Goal: Check status: Check status

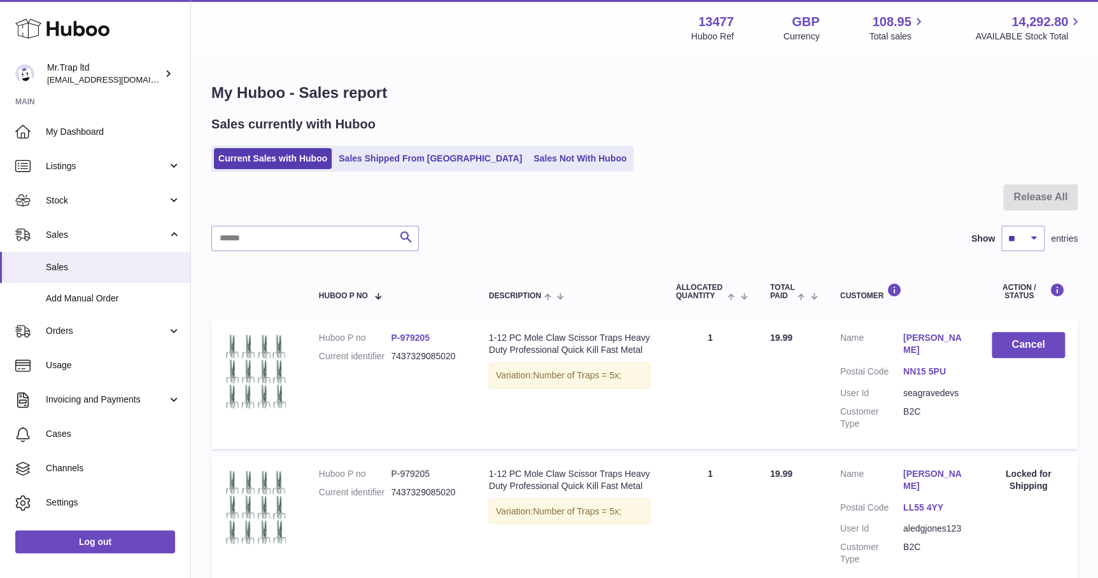
click at [69, 27] on icon at bounding box center [62, 28] width 94 height 25
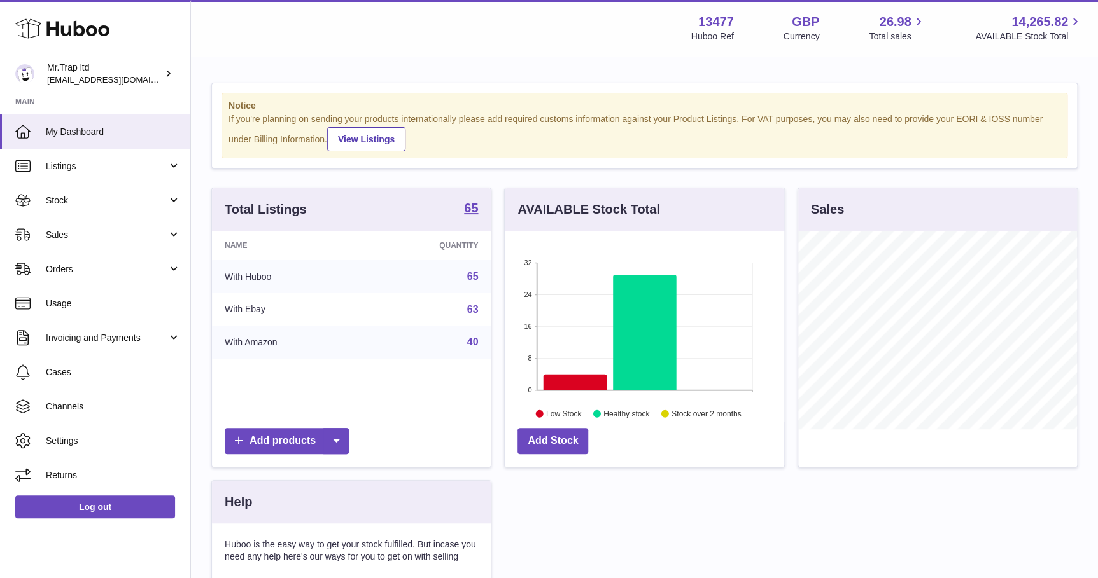
scroll to position [198, 279]
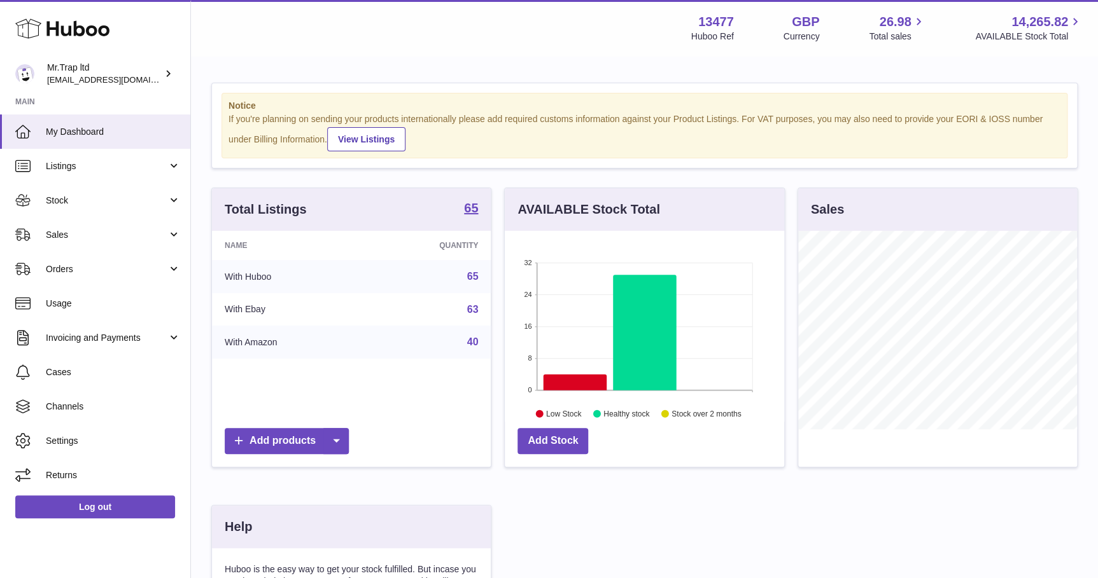
click at [101, 244] on link "Sales" at bounding box center [95, 235] width 190 height 34
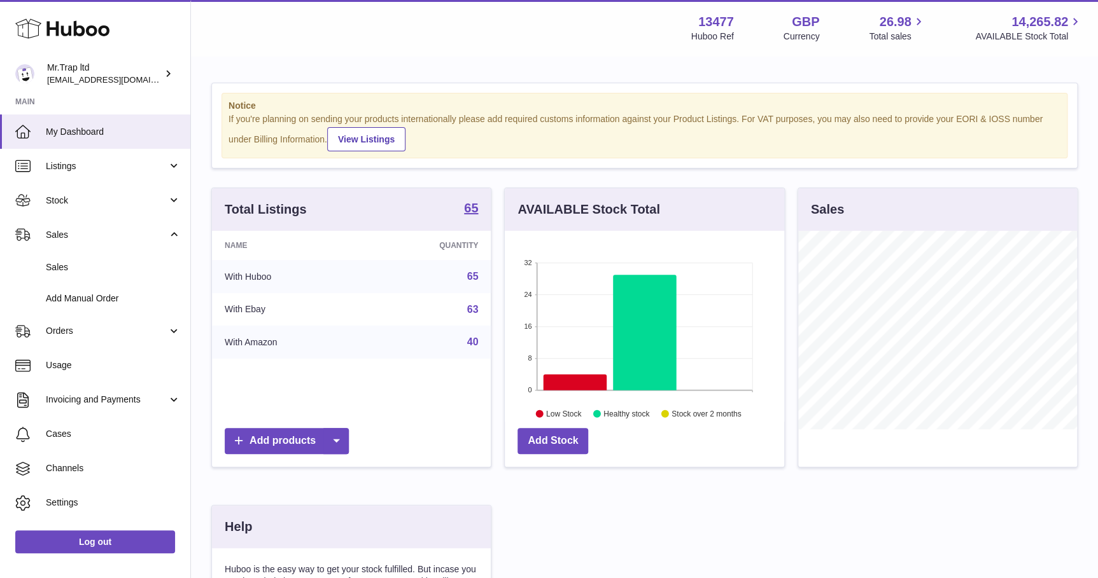
click at [104, 273] on link "Sales" at bounding box center [95, 267] width 190 height 31
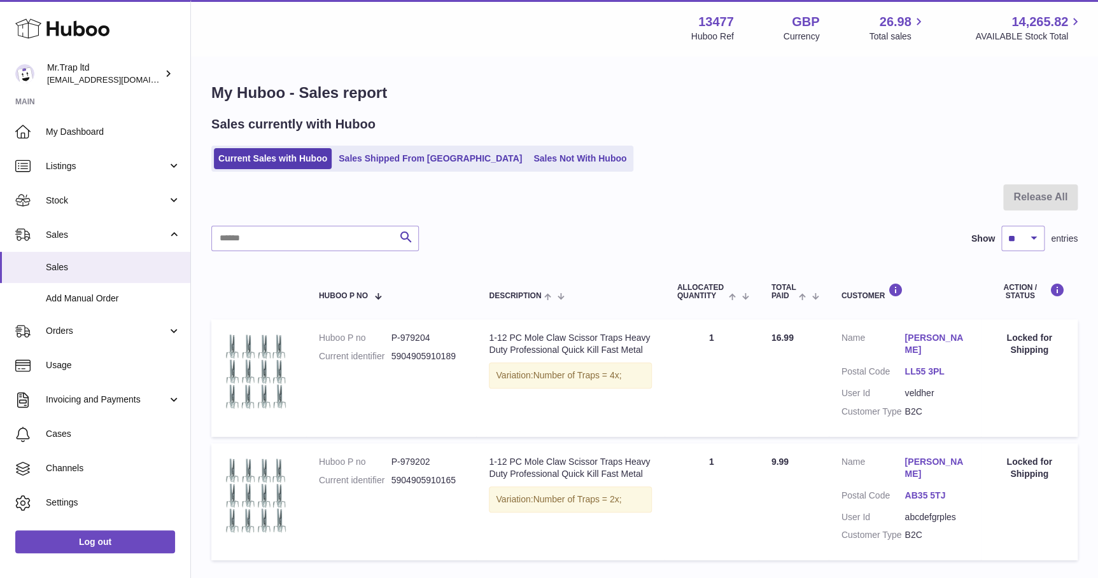
click at [426, 157] on link "Sales Shipped From Huboo" at bounding box center [430, 158] width 192 height 21
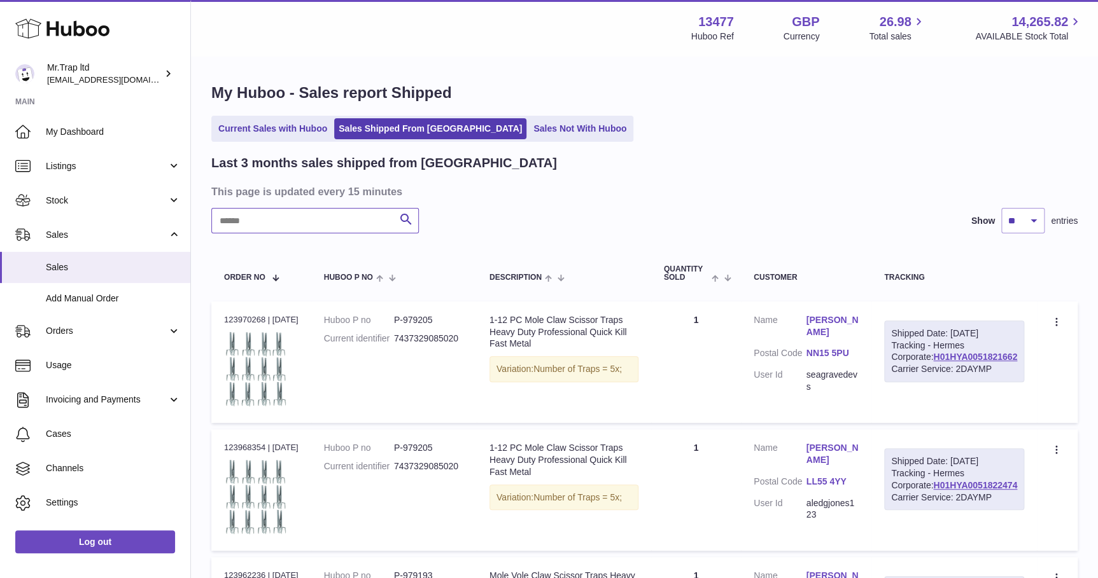
drag, startPoint x: 311, startPoint y: 214, endPoint x: 305, endPoint y: 213, distance: 6.4
click at [309, 216] on input "text" at bounding box center [314, 220] width 207 height 25
paste input "**********"
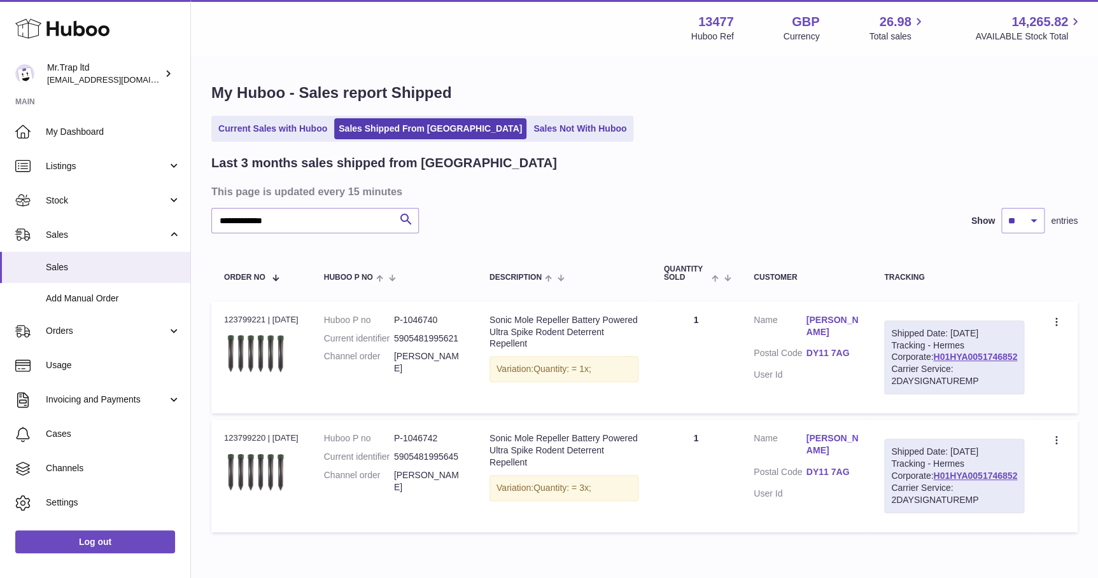
drag, startPoint x: 1018, startPoint y: 382, endPoint x: 928, endPoint y: 383, distance: 90.4
click at [928, 383] on div "Shipped Date: 31st Aug 2025 Tracking - Hermes Corporate: H01HYA0051746852 Carri…" at bounding box center [954, 358] width 140 height 74
drag, startPoint x: 928, startPoint y: 383, endPoint x: 935, endPoint y: 382, distance: 7.0
copy link "H01HYA0051746852"
click at [301, 220] on input "**********" at bounding box center [314, 220] width 207 height 25
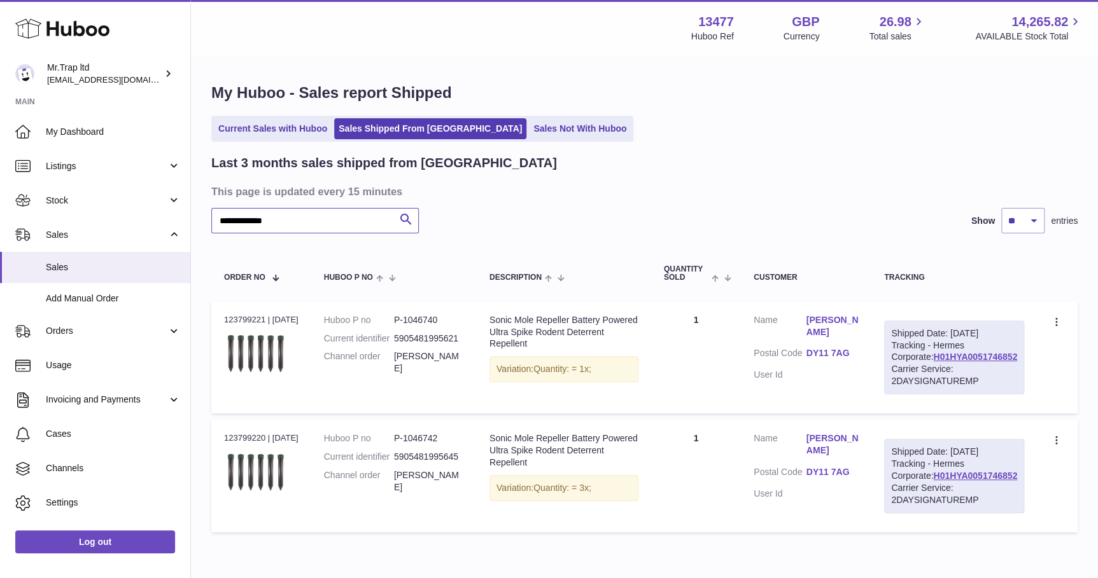
drag, startPoint x: 269, startPoint y: 218, endPoint x: 153, endPoint y: 216, distance: 115.8
click at [153, 216] on div "**********" at bounding box center [549, 319] width 1098 height 639
paste input "text"
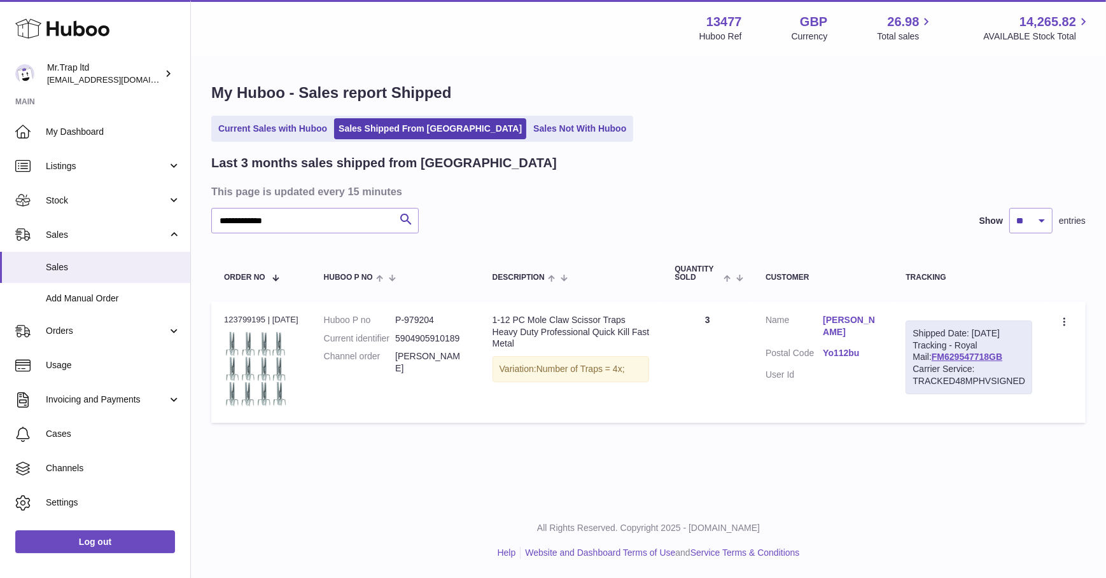
drag, startPoint x: 1003, startPoint y: 368, endPoint x: 909, endPoint y: 368, distance: 93.5
click at [909, 368] on div "Shipped Date: 31st Aug 2025 Tracking - Royal Mail: FM629547718GB Carrier Servic…" at bounding box center [968, 358] width 127 height 74
drag, startPoint x: 909, startPoint y: 368, endPoint x: 916, endPoint y: 367, distance: 7.0
click at [990, 368] on div "Shipped Date: 31st Aug 2025 Tracking - Royal Mail: FM629547718GB Carrier Servic…" at bounding box center [968, 358] width 127 height 74
drag, startPoint x: 990, startPoint y: 368, endPoint x: 905, endPoint y: 367, distance: 84.6
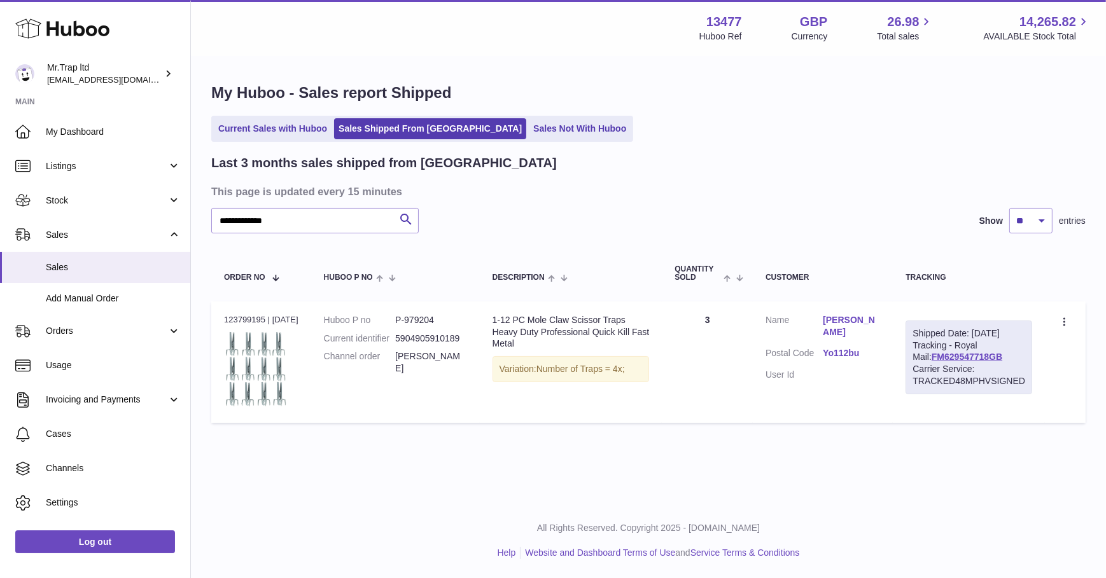
click at [905, 367] on div "Shipped Date: 31st Aug 2025 Tracking - Royal Mail: FM629547718GB Carrier Servic…" at bounding box center [968, 358] width 127 height 74
copy link "FM629547718GB"
drag, startPoint x: 303, startPoint y: 227, endPoint x: 177, endPoint y: 224, distance: 126.0
click at [177, 224] on div "**********" at bounding box center [553, 289] width 1106 height 578
paste input "text"
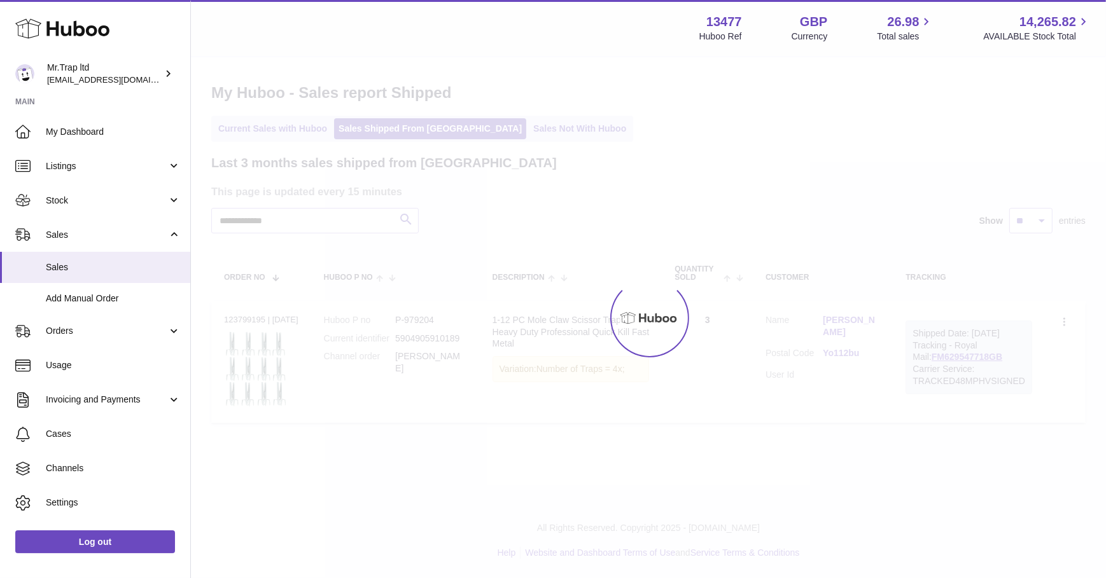
click at [407, 216] on div at bounding box center [648, 317] width 915 height 521
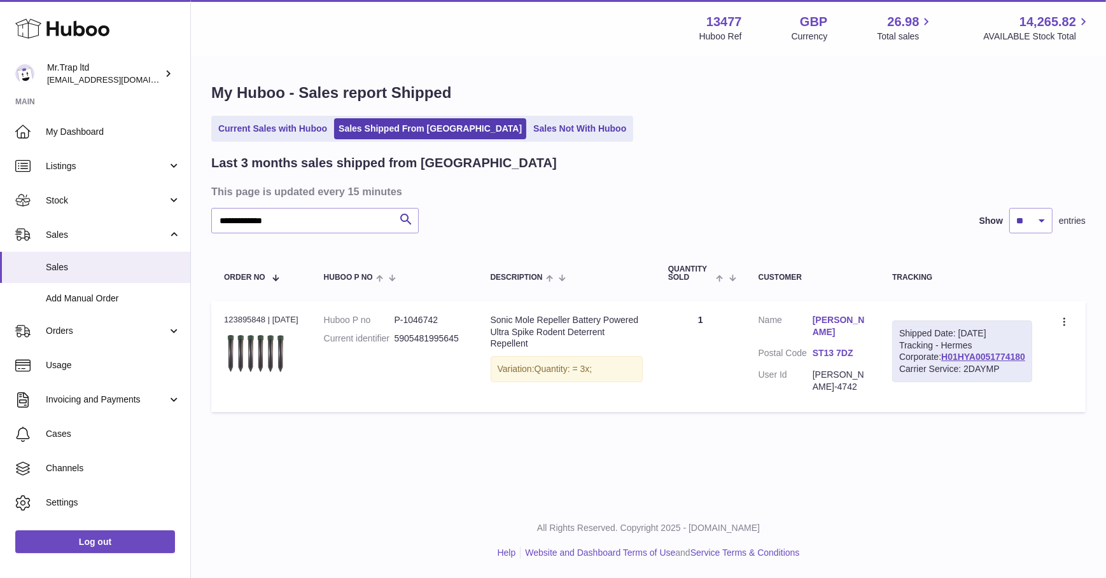
drag, startPoint x: 1029, startPoint y: 384, endPoint x: 933, endPoint y: 385, distance: 96.7
click at [933, 385] on td "Shipped Date: 1st Sep 2025 Tracking - Hermes Corporate: H01HYA0051774180 Carrie…" at bounding box center [961, 357] width 165 height 111
copy link "H01HYA0051774180"
drag, startPoint x: 206, startPoint y: 223, endPoint x: 162, endPoint y: 223, distance: 44.5
click at [162, 223] on div "**********" at bounding box center [553, 289] width 1106 height 578
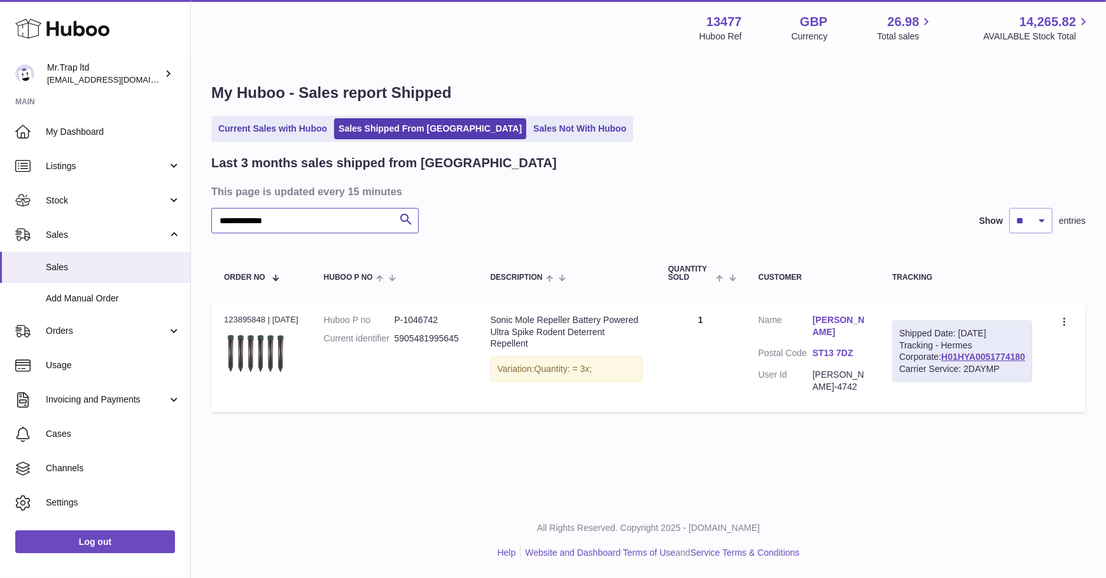
paste input "text"
type input "**********"
drag, startPoint x: 928, startPoint y: 378, endPoint x: 1026, endPoint y: 382, distance: 98.1
click at [1026, 382] on td "Shipped Date: 1st Sep 2025 Tracking - Hermes Corporate: H01HYA0051793344 Carrie…" at bounding box center [961, 363] width 165 height 122
copy link "H01HYA0051793344"
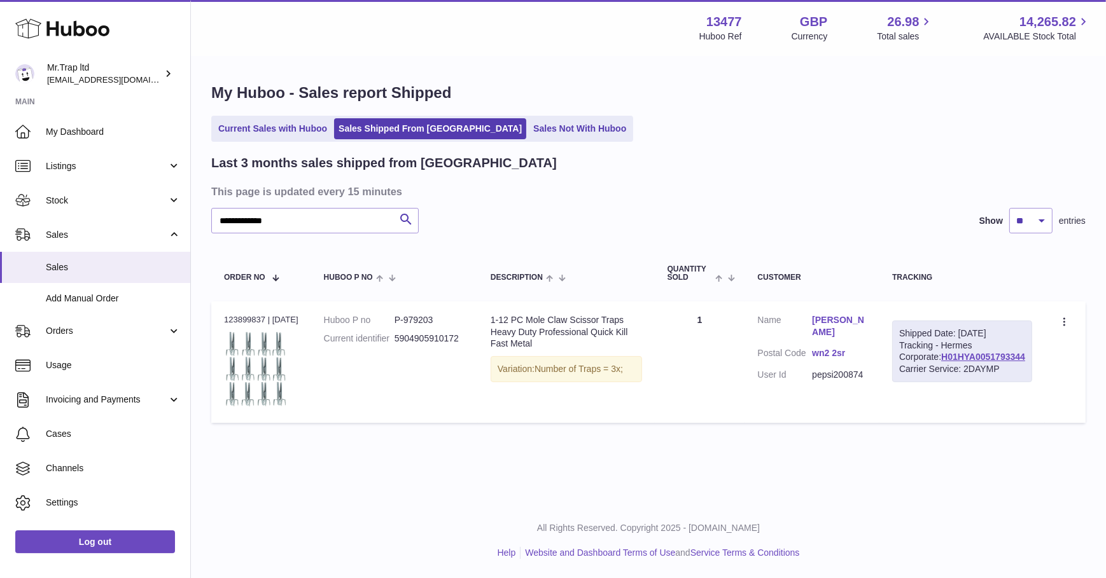
click at [52, 25] on icon at bounding box center [62, 28] width 94 height 25
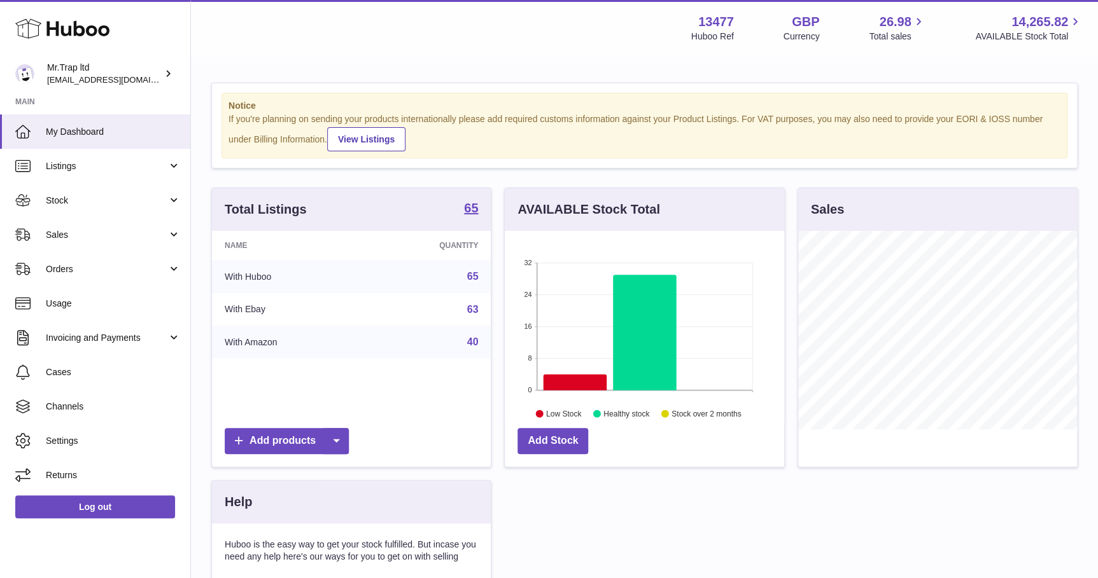
scroll to position [198, 279]
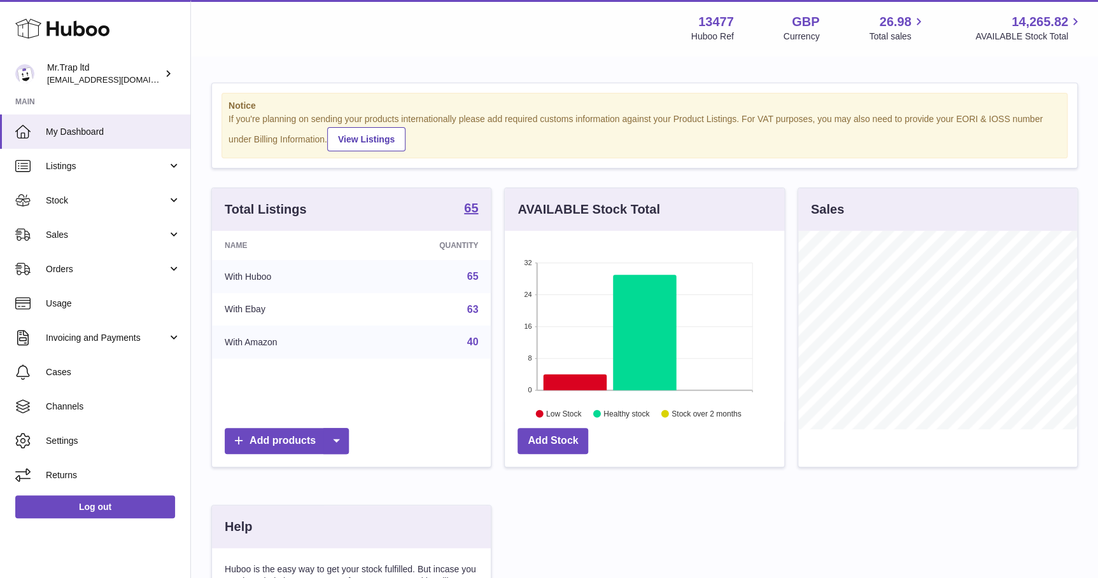
click at [95, 244] on link "Sales" at bounding box center [95, 235] width 190 height 34
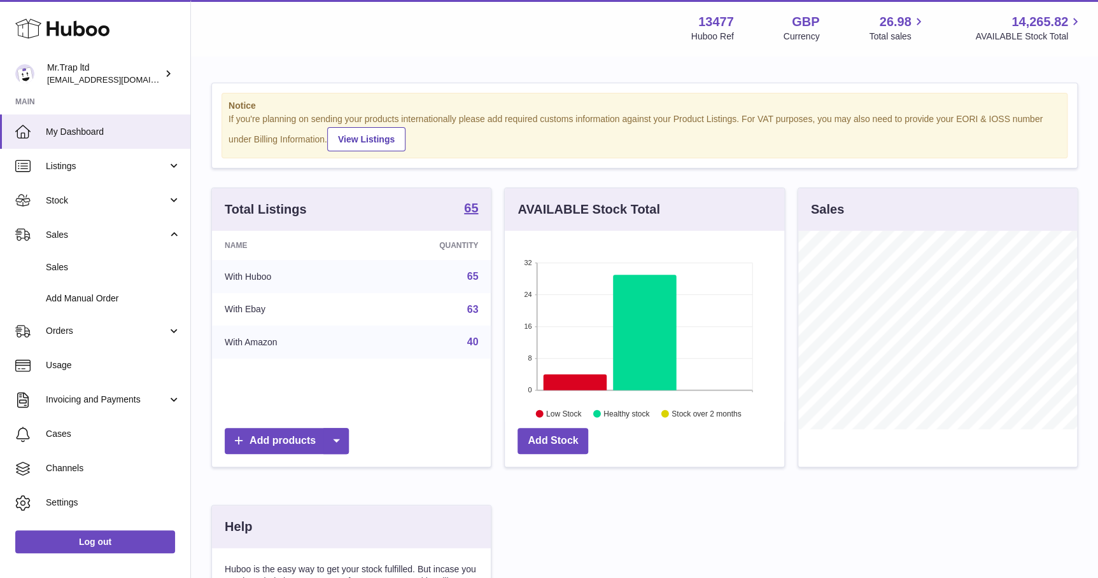
click at [89, 267] on span "Sales" at bounding box center [113, 267] width 135 height 12
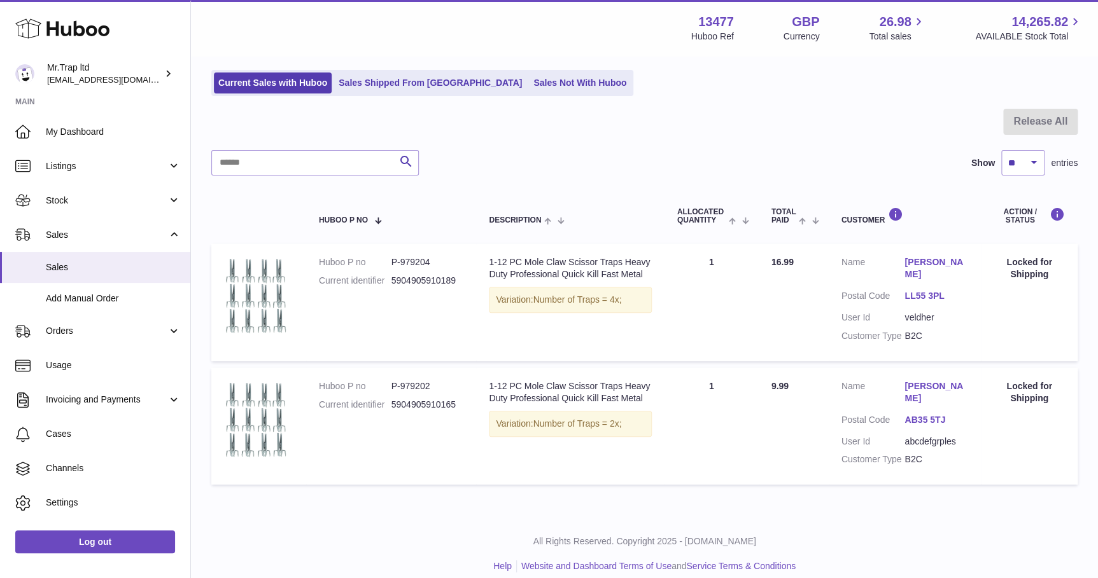
scroll to position [78, 0]
click at [297, 160] on input "text" at bounding box center [314, 160] width 207 height 25
paste input "**********"
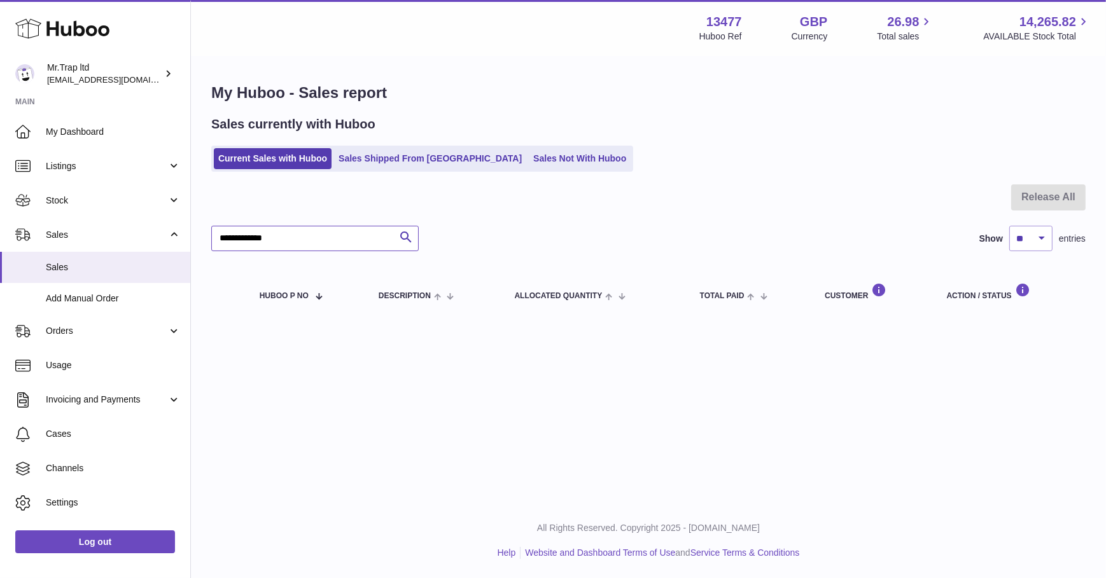
type input "**********"
click at [115, 224] on link "Sales" at bounding box center [95, 235] width 190 height 34
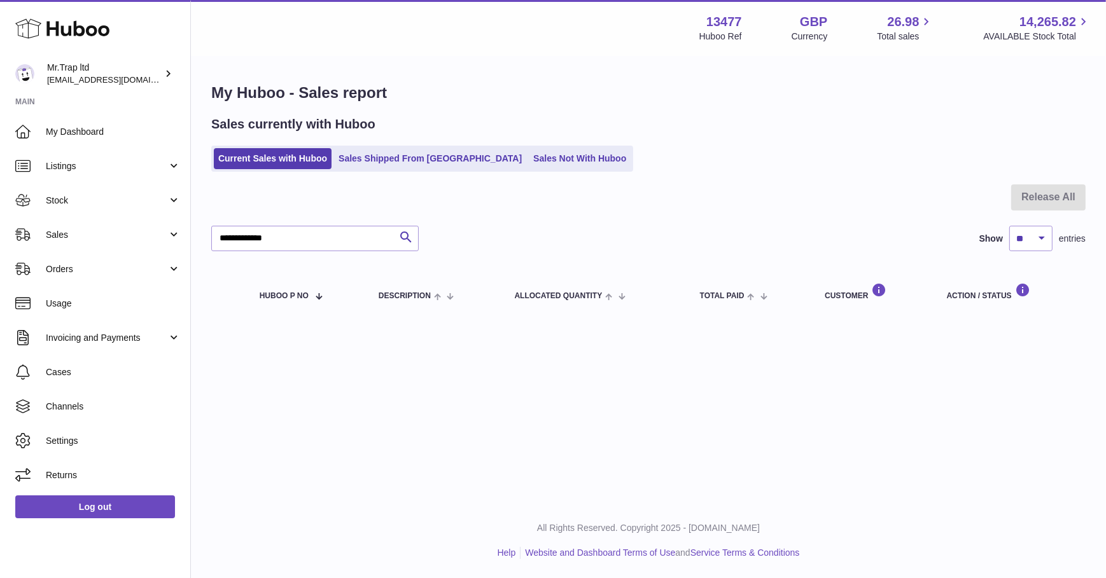
click at [115, 225] on link "Sales" at bounding box center [95, 235] width 190 height 34
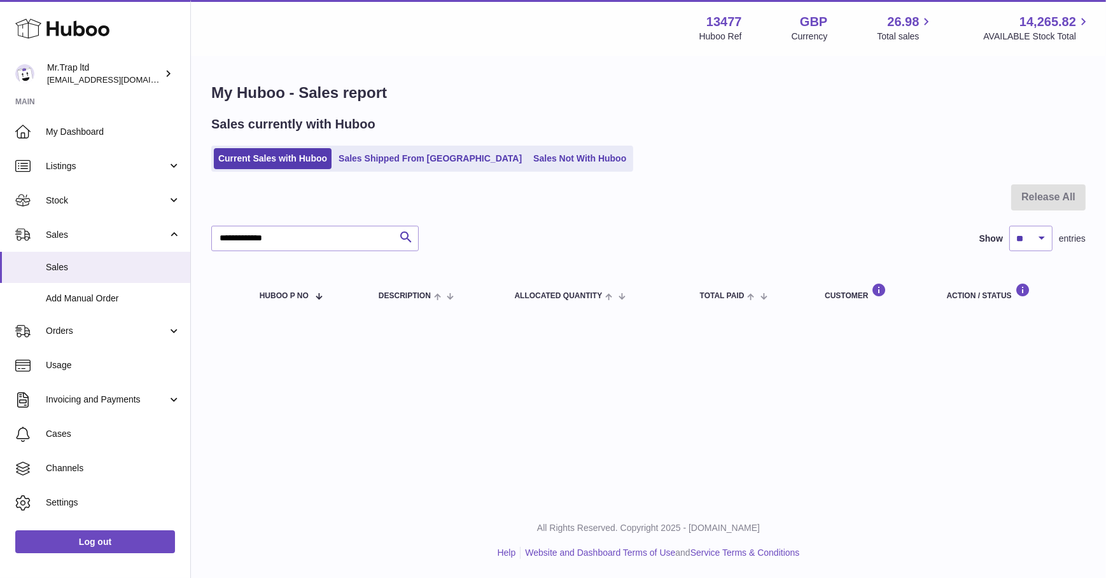
click at [380, 150] on link "Sales Shipped From [GEOGRAPHIC_DATA]" at bounding box center [430, 158] width 192 height 21
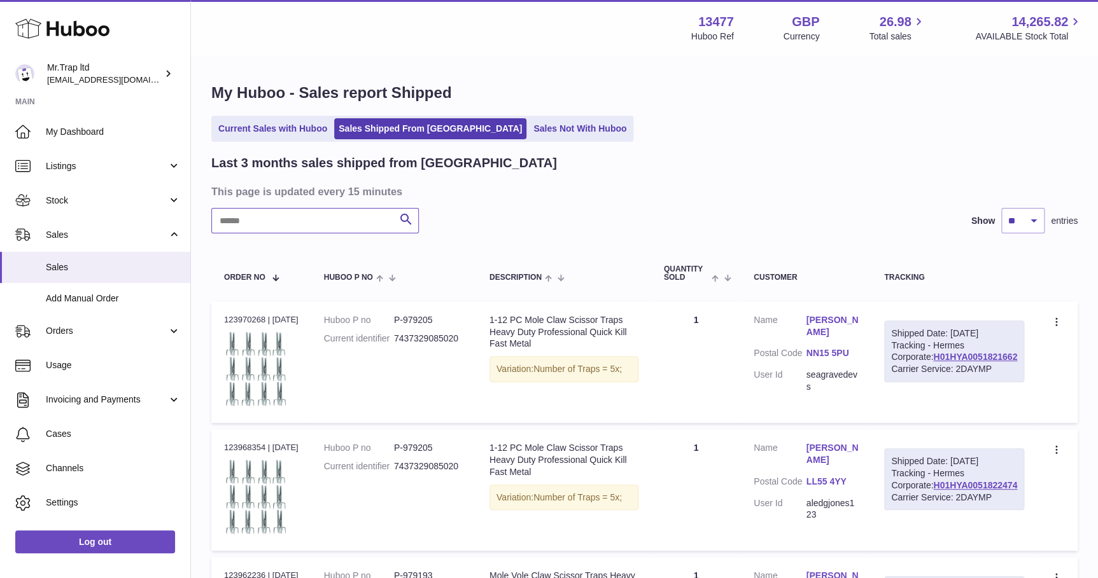
click at [270, 223] on input "text" at bounding box center [314, 220] width 207 height 25
paste input "**********"
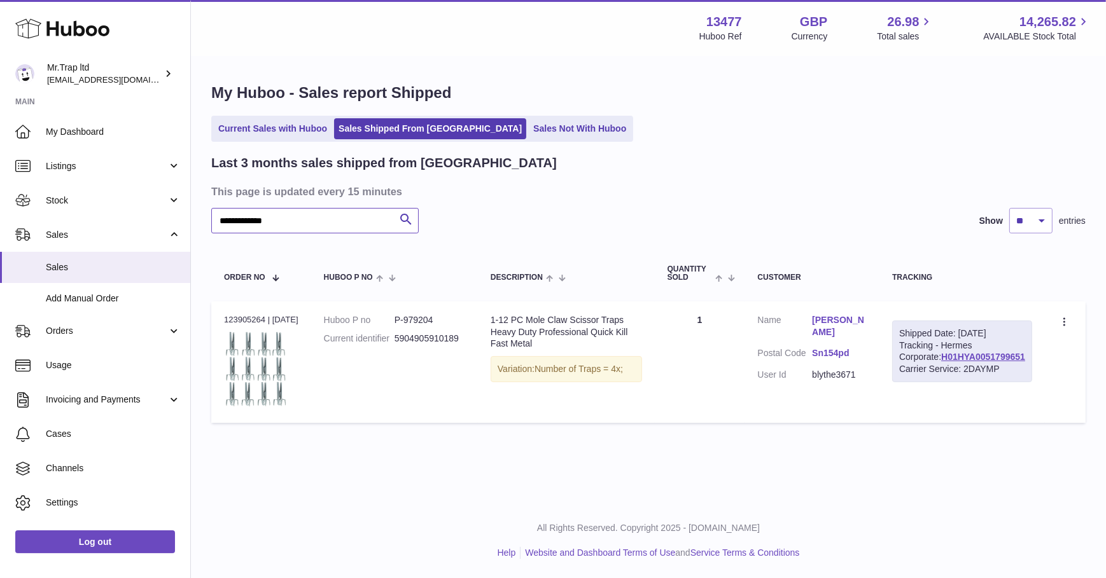
type input "**********"
drag, startPoint x: 1012, startPoint y: 382, endPoint x: 939, endPoint y: 383, distance: 73.2
click at [939, 383] on div "Shipped Date: 1st Sep 2025 Tracking - Hermes Corporate: H01HYA0051799651 Carrie…" at bounding box center [962, 352] width 140 height 62
copy link "H01HYA0051799651"
click at [259, 136] on link "Current Sales with Huboo" at bounding box center [273, 128] width 118 height 21
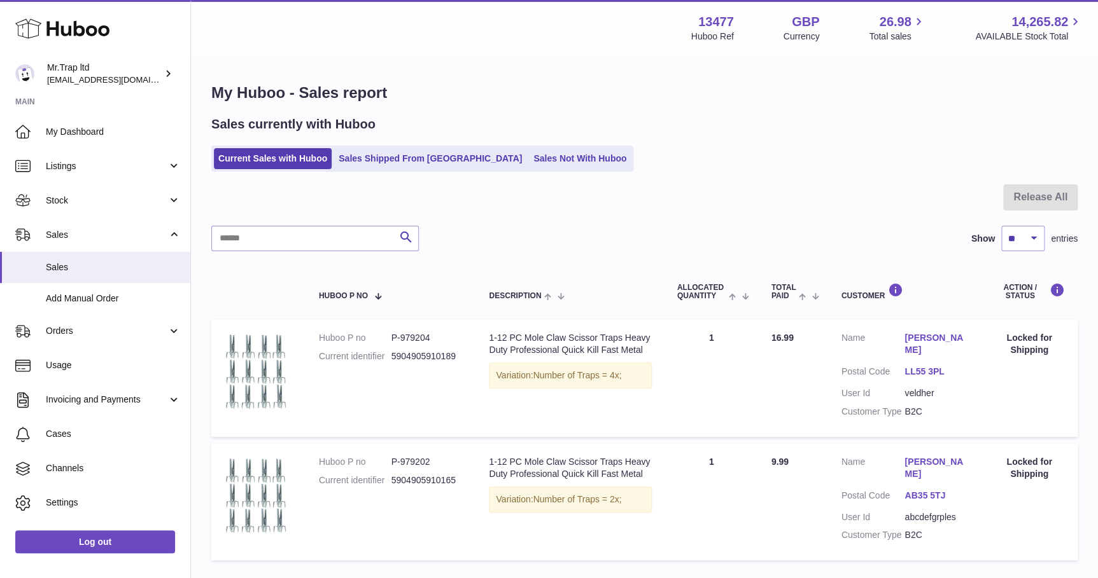
click at [63, 240] on span "Sales" at bounding box center [107, 235] width 122 height 12
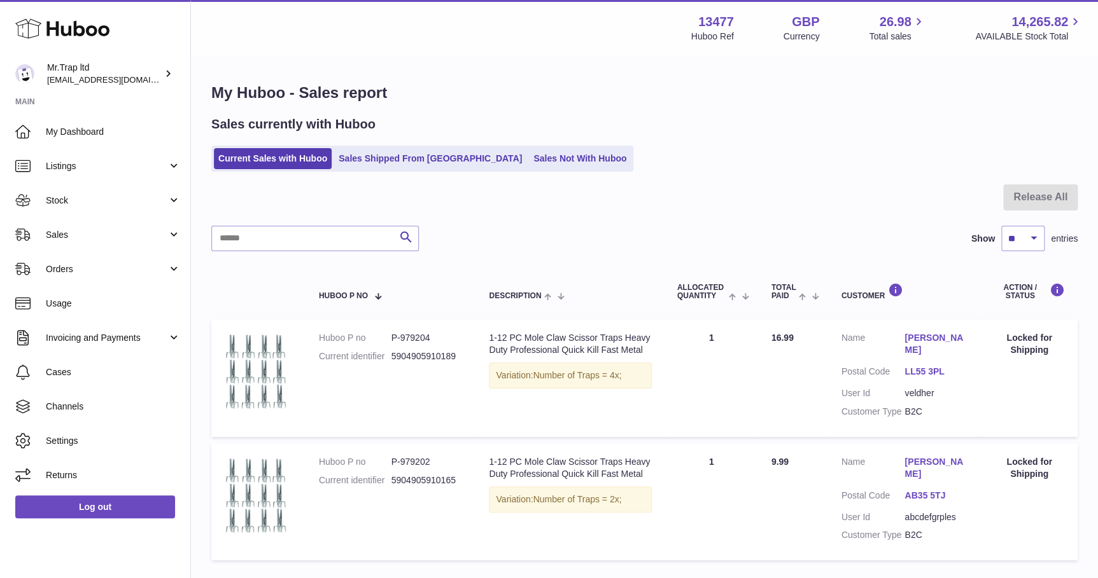
click at [69, 243] on link "Sales" at bounding box center [95, 235] width 190 height 34
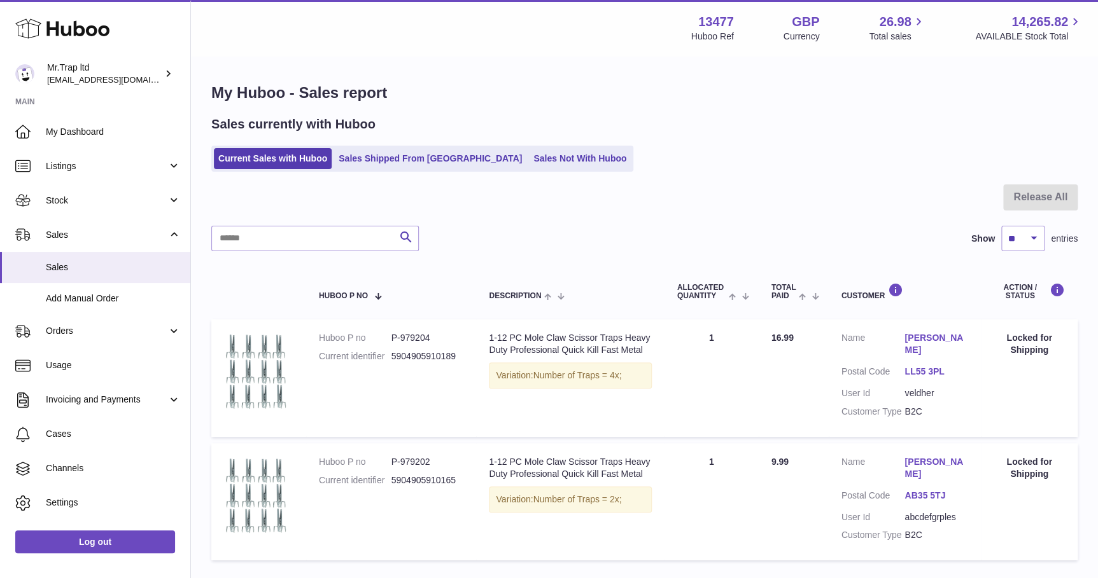
click at [66, 267] on span "Sales" at bounding box center [113, 267] width 135 height 12
click at [529, 162] on link "Sales Not With Huboo" at bounding box center [580, 158] width 102 height 21
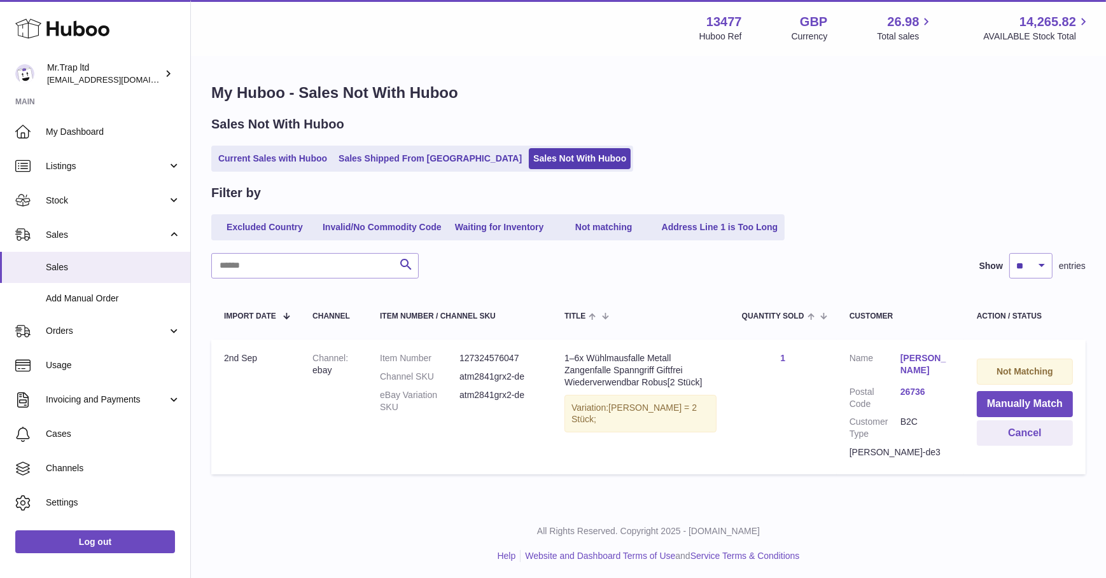
click at [937, 359] on link "[PERSON_NAME]" at bounding box center [925, 364] width 51 height 24
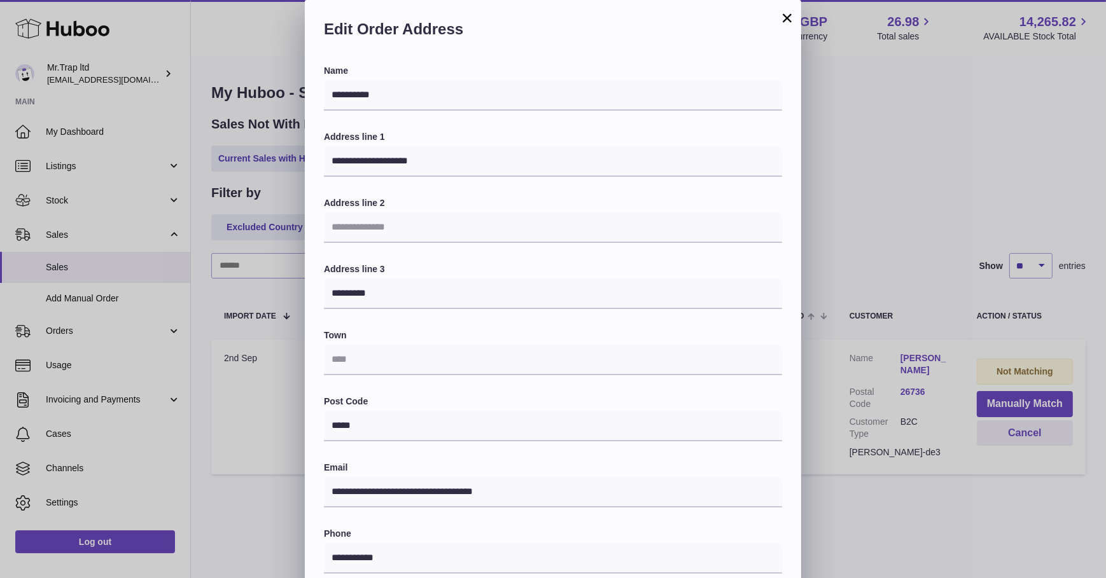
click at [937, 359] on div "**********" at bounding box center [553, 381] width 1106 height 763
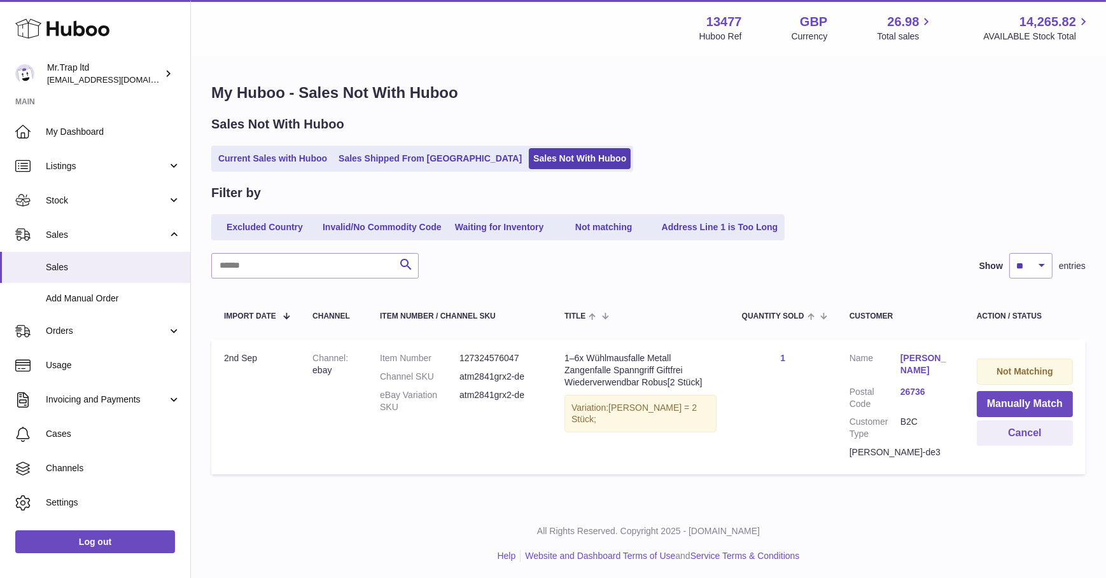
click at [297, 163] on link "Current Sales with Huboo" at bounding box center [273, 158] width 118 height 21
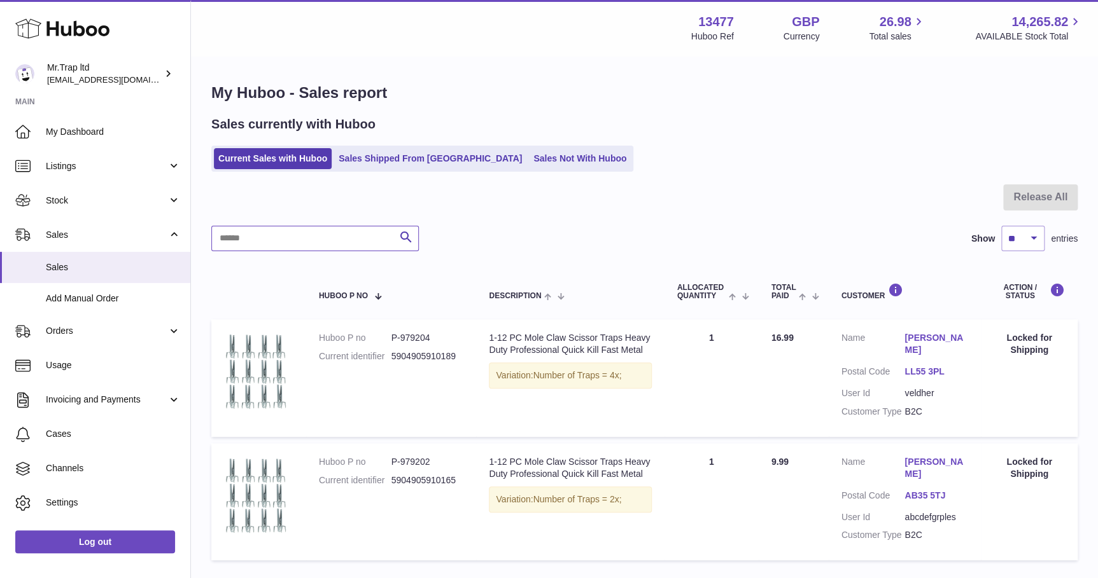
click at [324, 244] on input "text" at bounding box center [314, 238] width 207 height 25
paste input "**********"
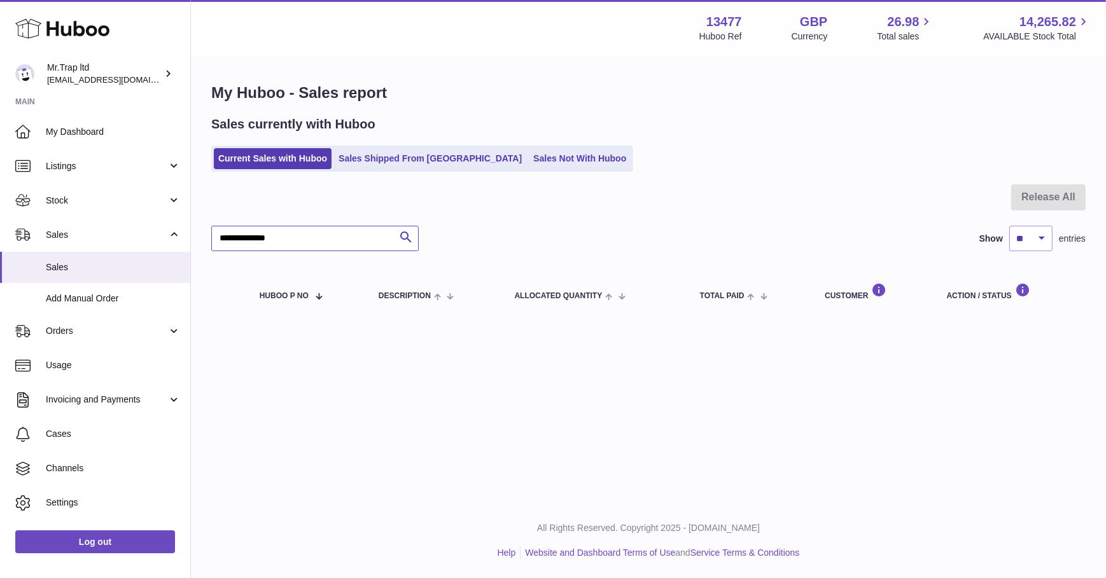
type input "**********"
click at [394, 155] on link "Sales Shipped From [GEOGRAPHIC_DATA]" at bounding box center [430, 158] width 192 height 21
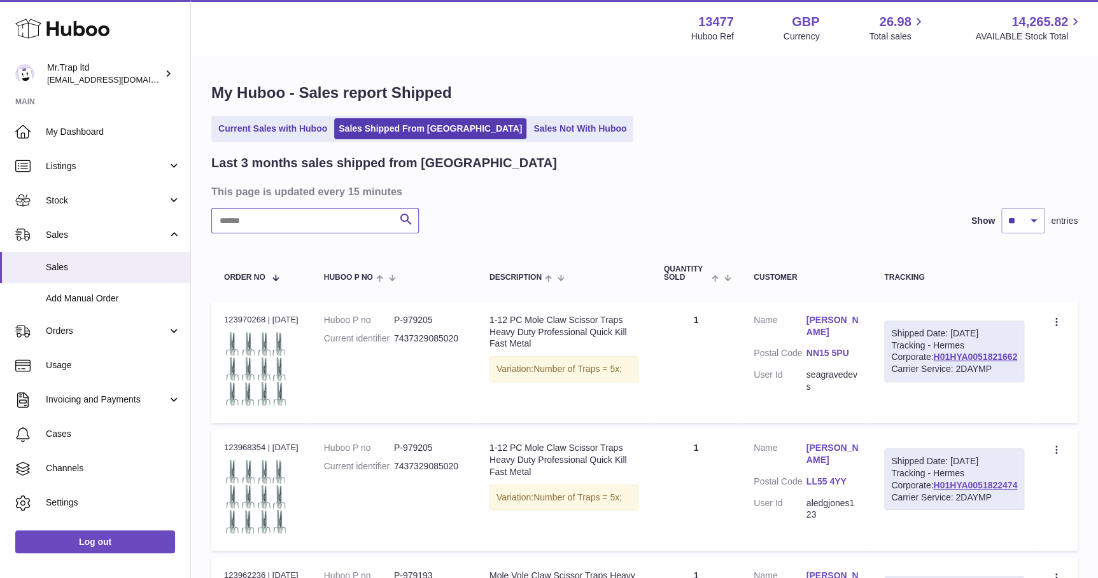
click at [311, 222] on input "text" at bounding box center [314, 220] width 207 height 25
paste input "**********"
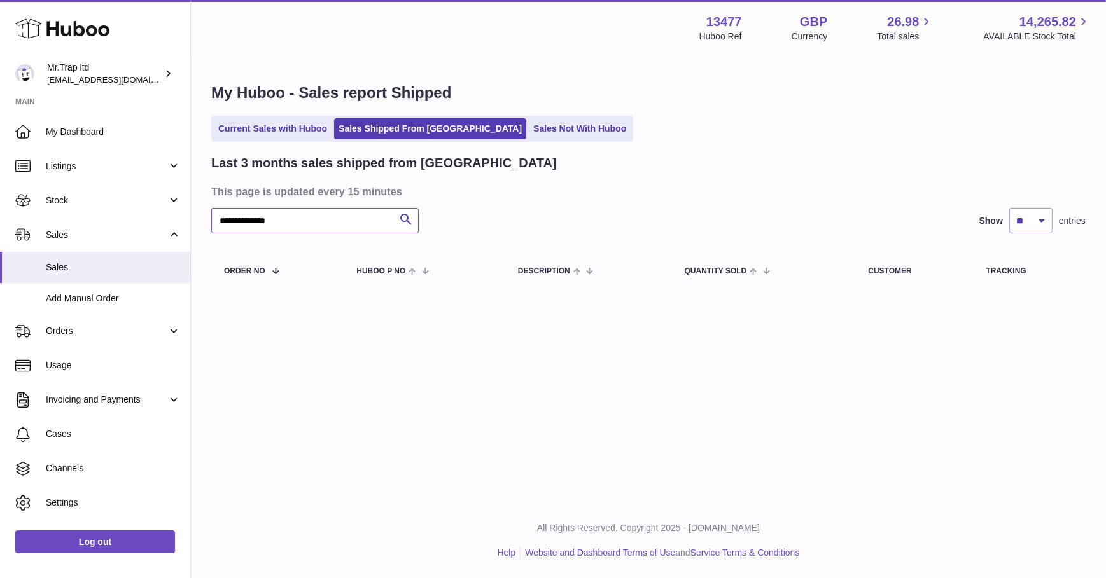
type input "**********"
drag, startPoint x: 302, startPoint y: 122, endPoint x: 317, endPoint y: 127, distance: 15.9
click at [302, 123] on link "Current Sales with Huboo" at bounding box center [273, 128] width 118 height 21
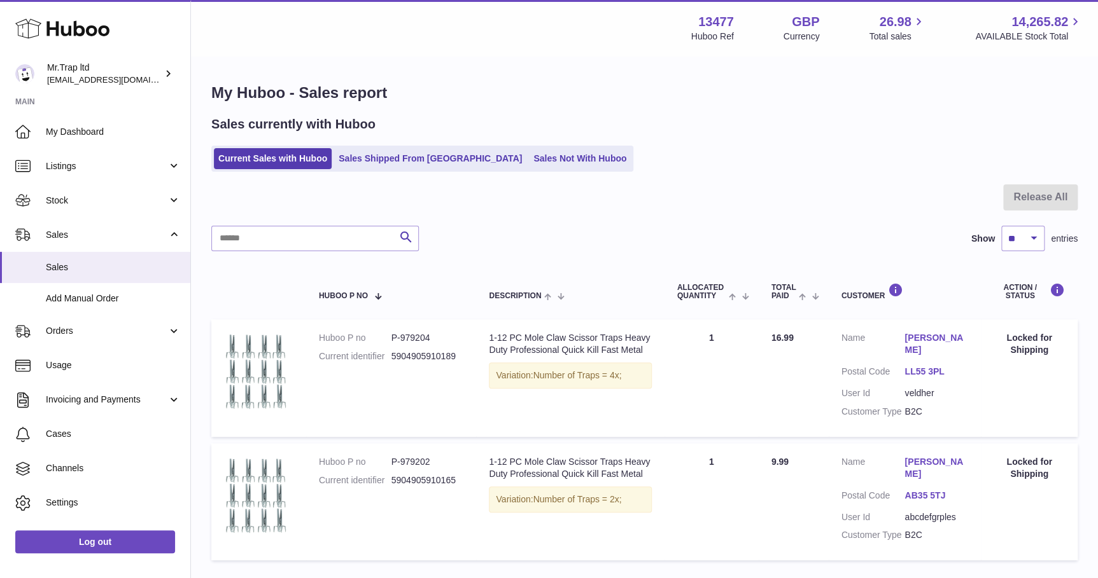
drag, startPoint x: 527, startPoint y: 143, endPoint x: 520, endPoint y: 155, distance: 14.5
click at [527, 143] on div "Sales currently with Huboo Current Sales with Huboo Sales Shipped From Huboo Sa…" at bounding box center [644, 144] width 866 height 56
click at [529, 155] on link "Sales Not With Huboo" at bounding box center [580, 158] width 102 height 21
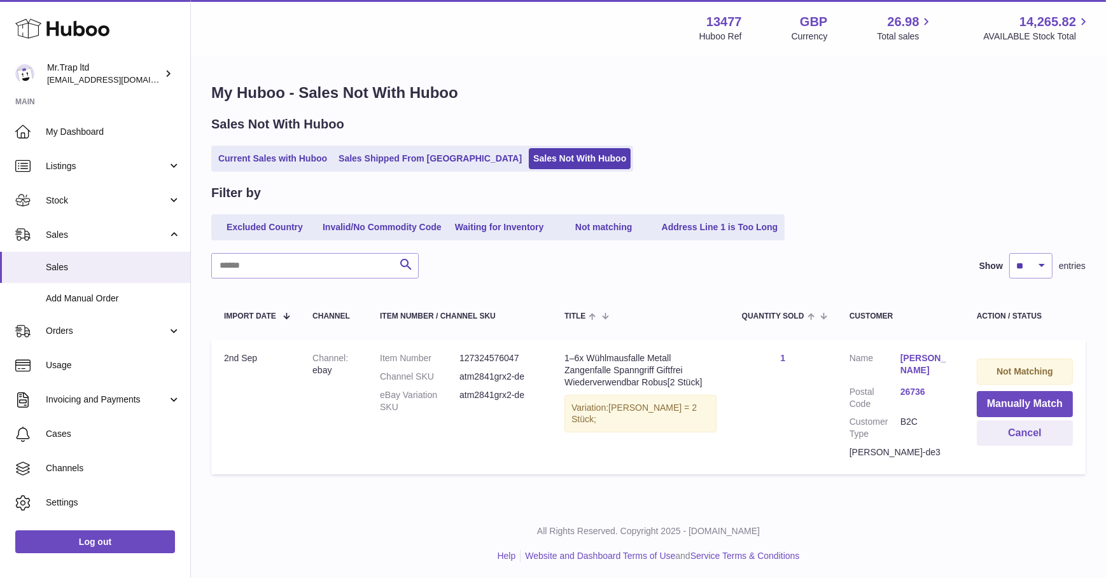
click at [450, 161] on link "Sales Shipped From [GEOGRAPHIC_DATA]" at bounding box center [430, 158] width 192 height 21
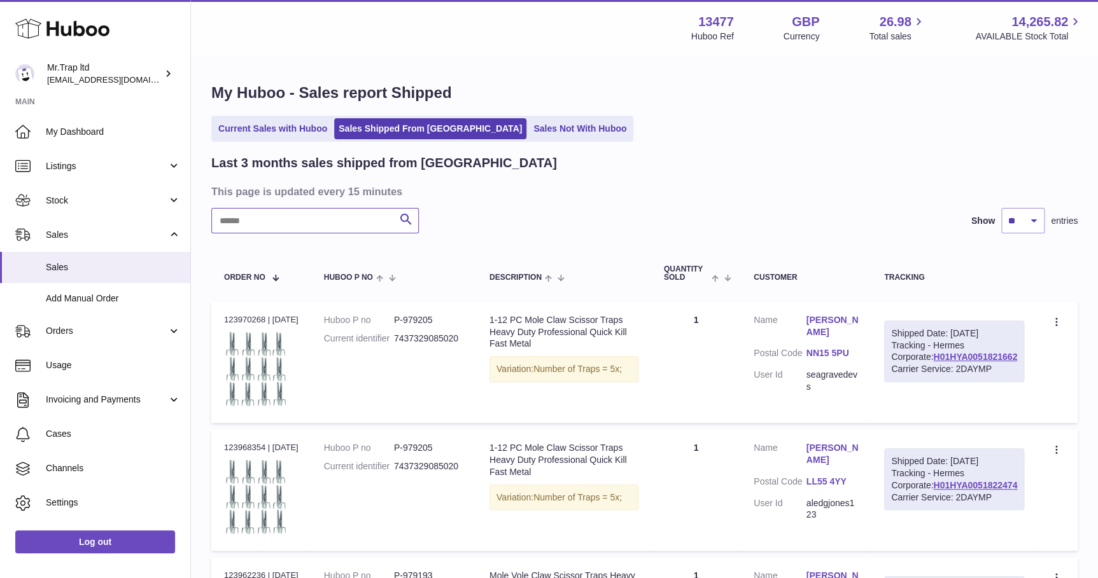
click at [336, 227] on input "text" at bounding box center [314, 220] width 207 height 25
paste input "**********"
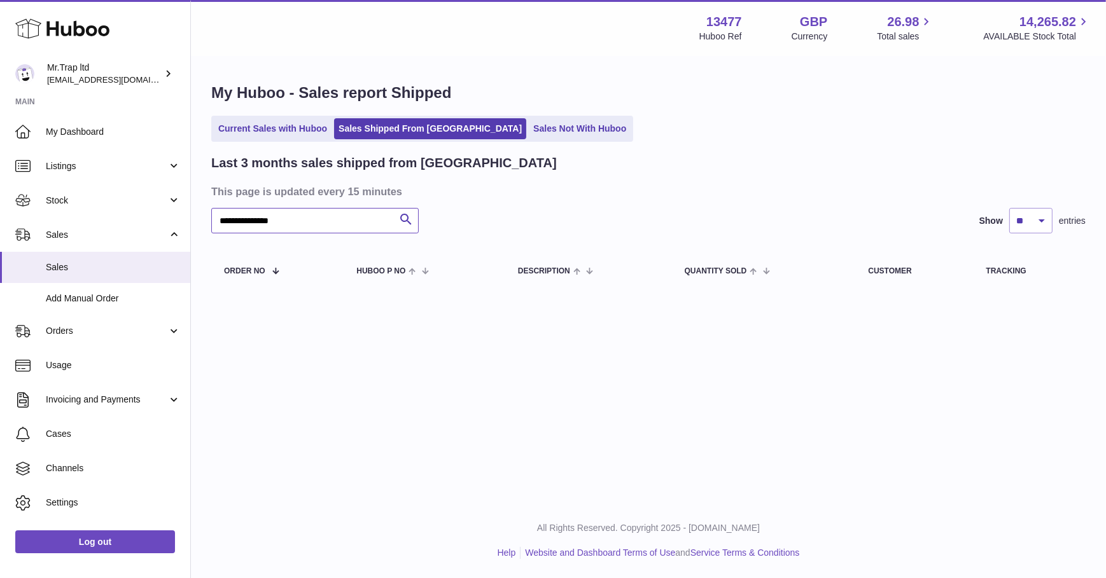
type input "**********"
click at [292, 129] on link "Current Sales with Huboo" at bounding box center [273, 128] width 118 height 21
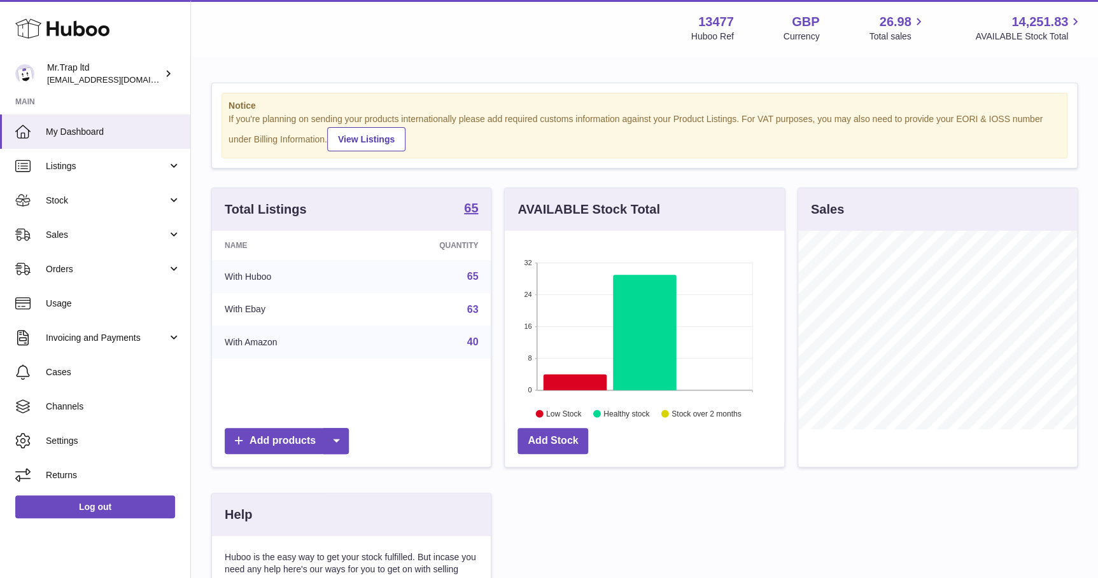
scroll to position [198, 279]
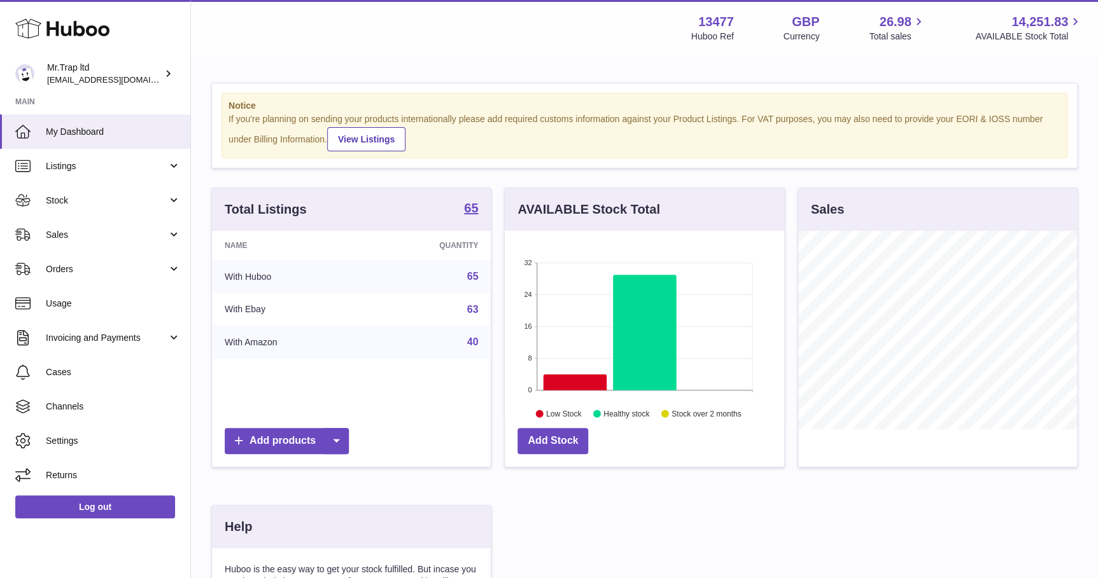
click at [64, 28] on icon at bounding box center [62, 28] width 94 height 25
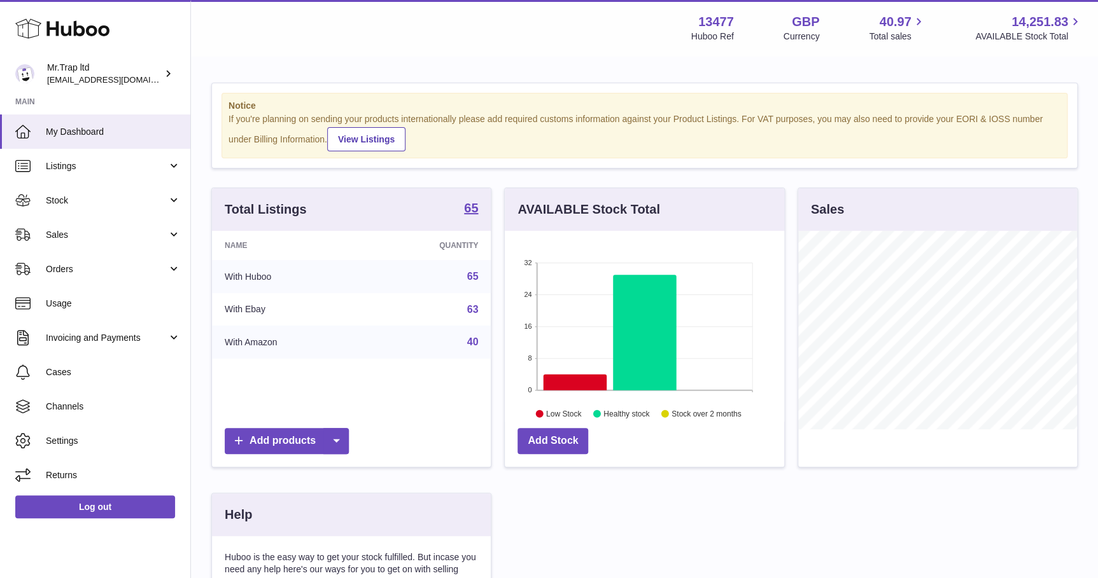
scroll to position [198, 279]
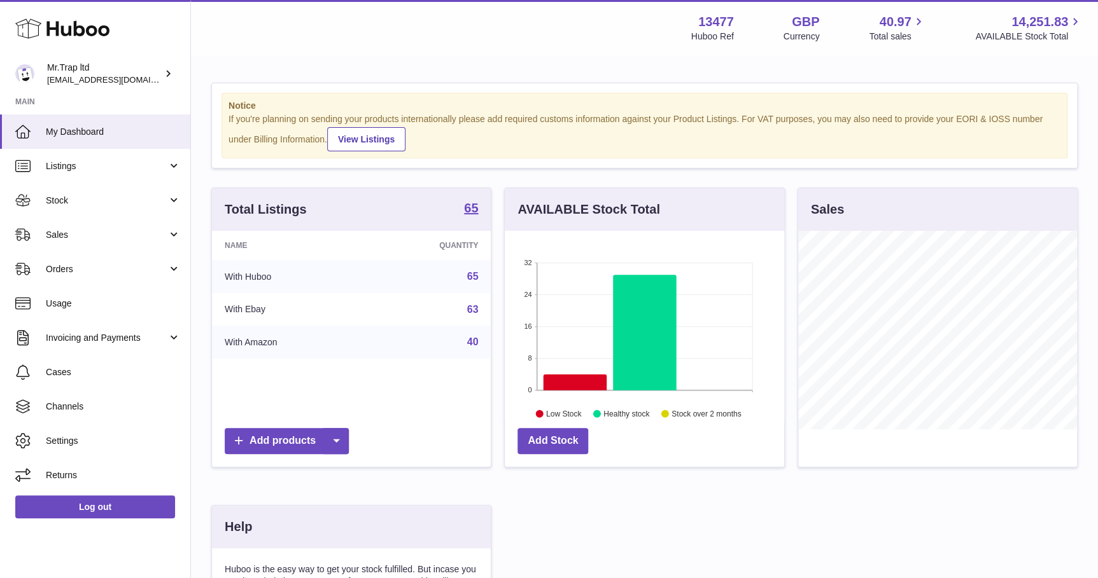
click at [140, 228] on link "Sales" at bounding box center [95, 235] width 190 height 34
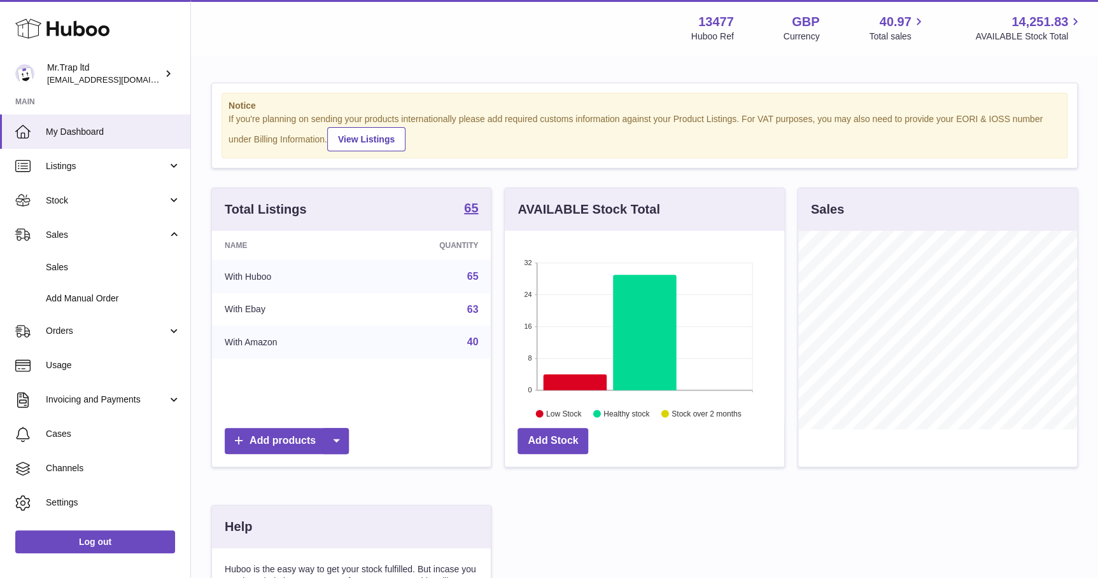
click at [146, 267] on span "Sales" at bounding box center [113, 267] width 135 height 12
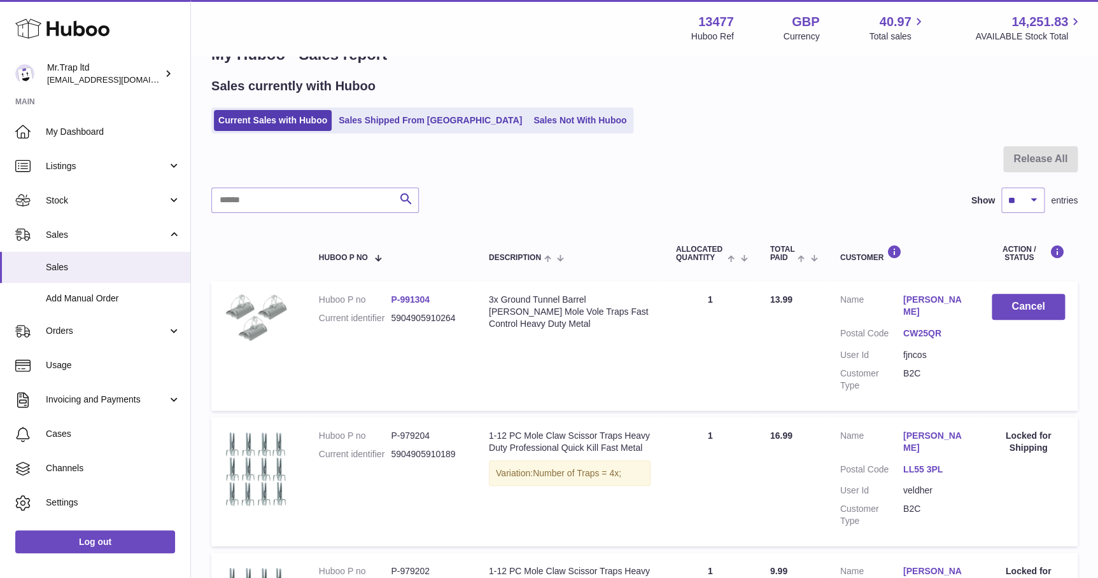
scroll to position [57, 0]
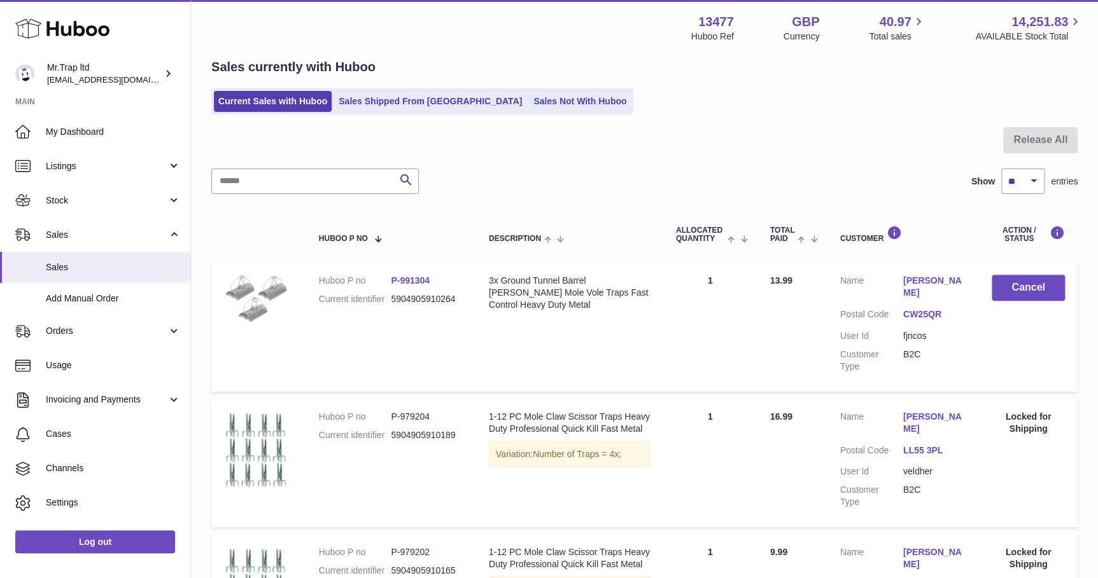
click at [529, 101] on link "Sales Not With Huboo" at bounding box center [580, 101] width 102 height 21
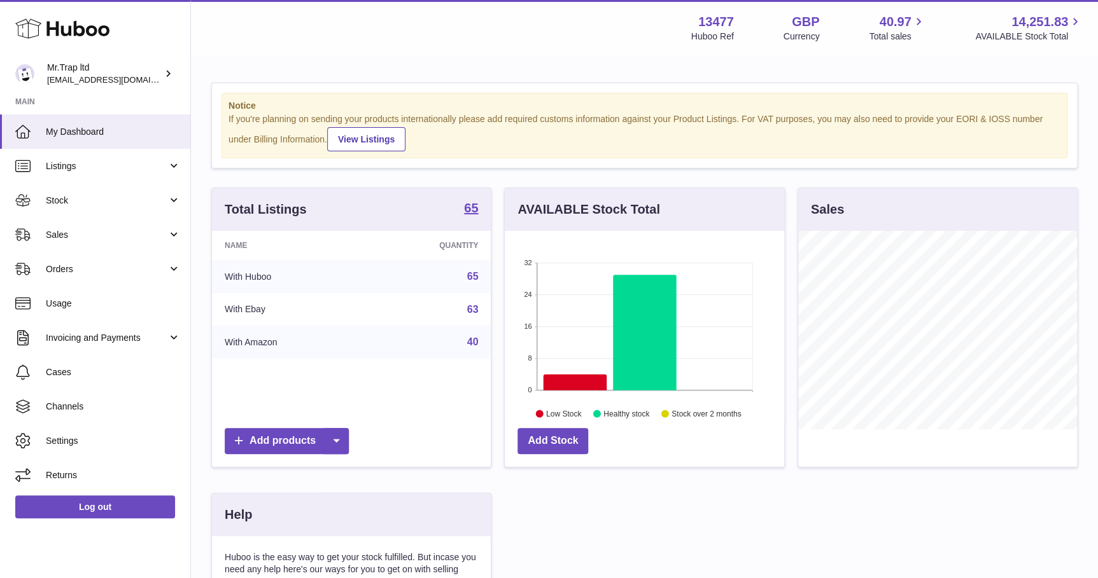
scroll to position [198, 279]
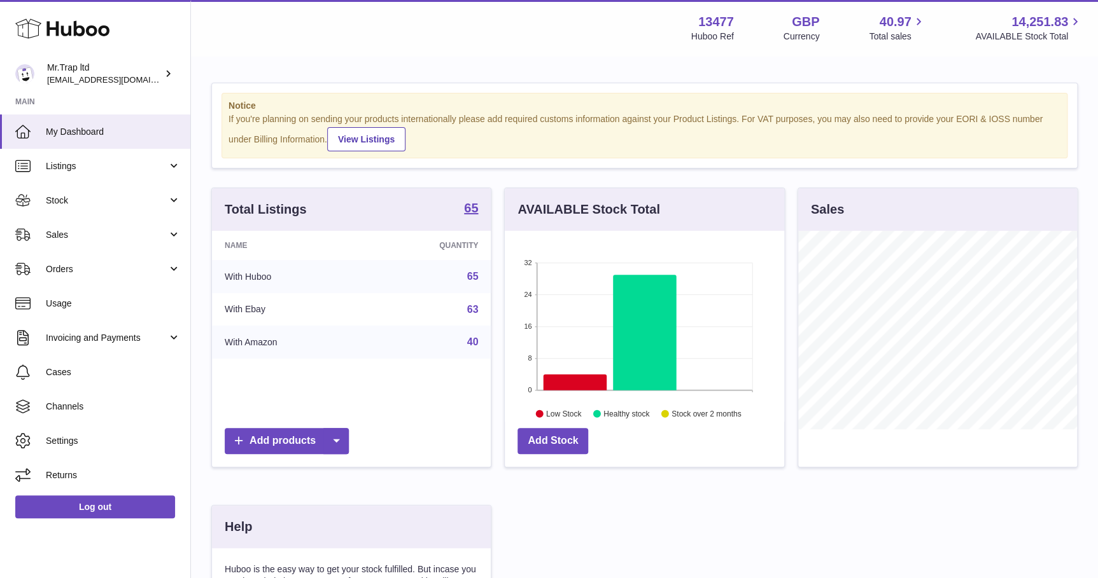
click at [104, 235] on span "Sales" at bounding box center [107, 235] width 122 height 12
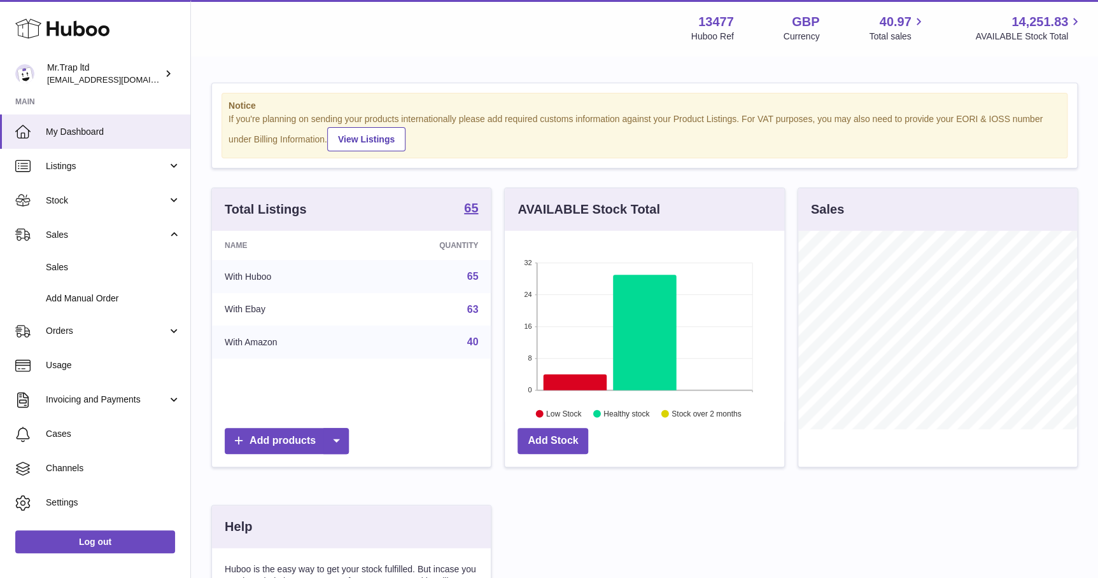
click at [106, 267] on span "Sales" at bounding box center [113, 267] width 135 height 12
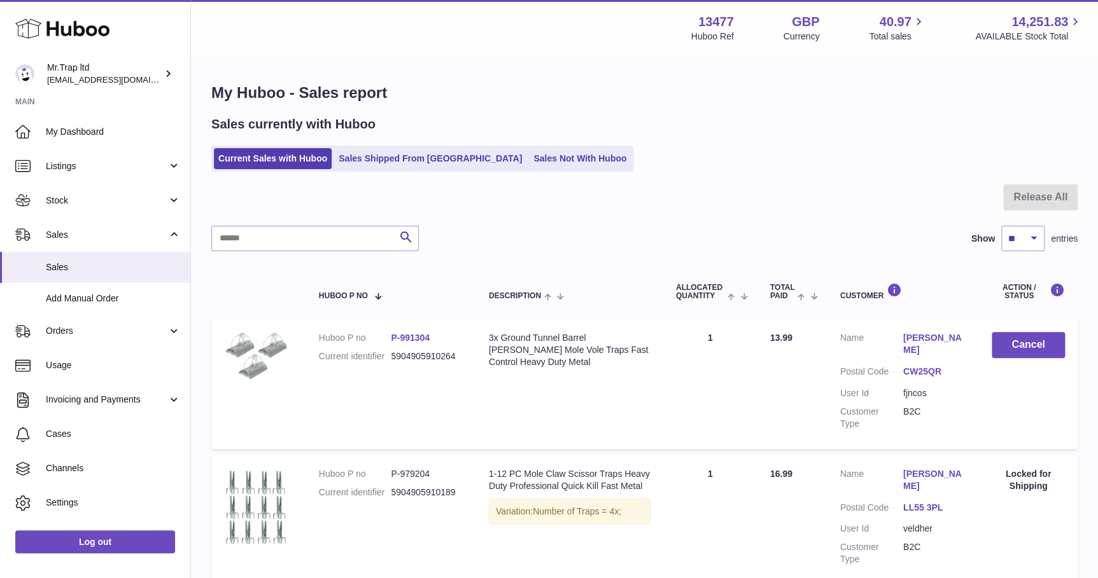
click at [541, 167] on link "Sales Not With Huboo" at bounding box center [580, 158] width 102 height 21
